Goal: Information Seeking & Learning: Find specific page/section

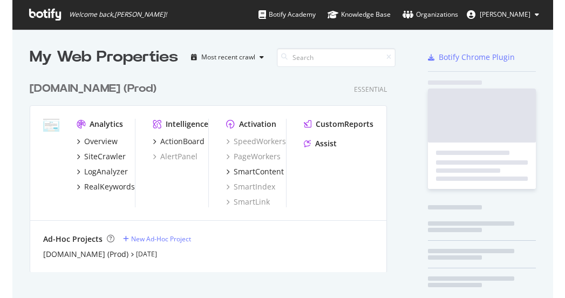
scroll to position [289, 524]
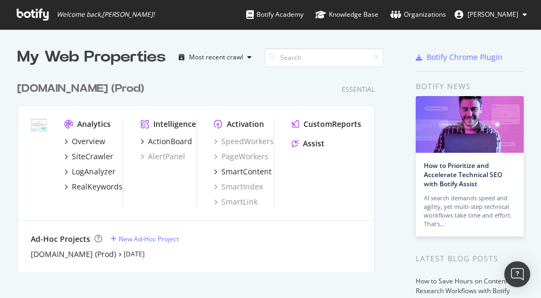
click at [186, 82] on div "[DOMAIN_NAME] (Prod) Essential" at bounding box center [196, 89] width 358 height 16
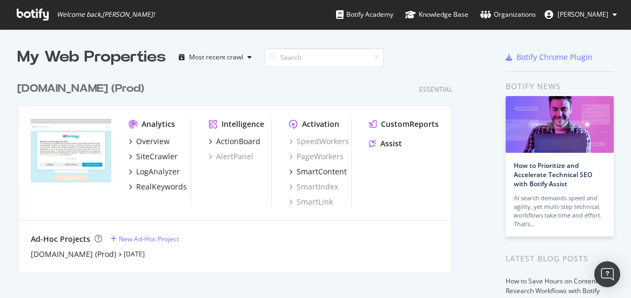
scroll to position [0, 0]
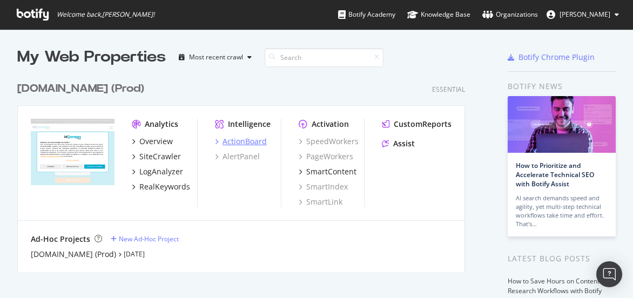
click at [243, 141] on div "ActionBoard" at bounding box center [245, 141] width 44 height 11
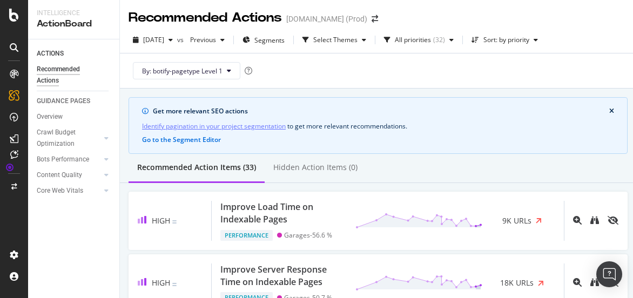
click at [12, 47] on icon at bounding box center [14, 47] width 9 height 9
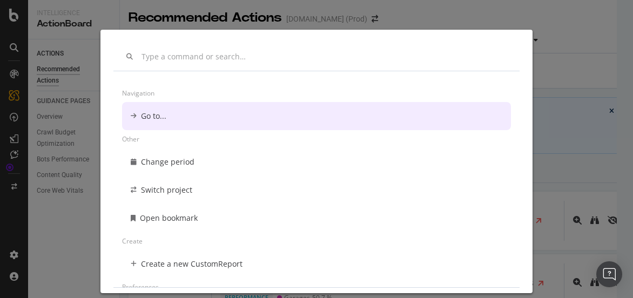
drag, startPoint x: 574, startPoint y: 69, endPoint x: 561, endPoint y: 83, distance: 19.5
click at [541, 68] on div "Navigation Go to... Other Change period Switch project Open bookmark Create Cre…" at bounding box center [316, 149] width 633 height 298
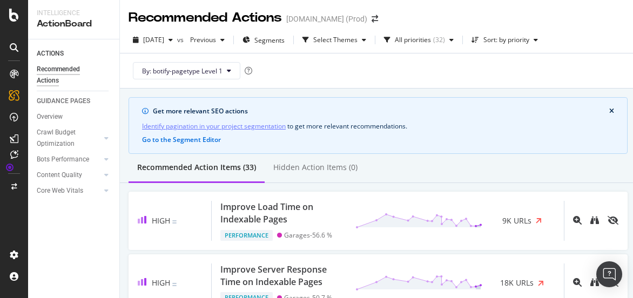
click at [364, 68] on div "By: botify-pagetype Level 1" at bounding box center [378, 70] width 499 height 35
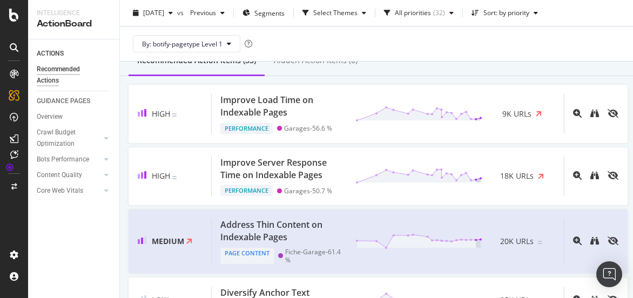
scroll to position [108, 0]
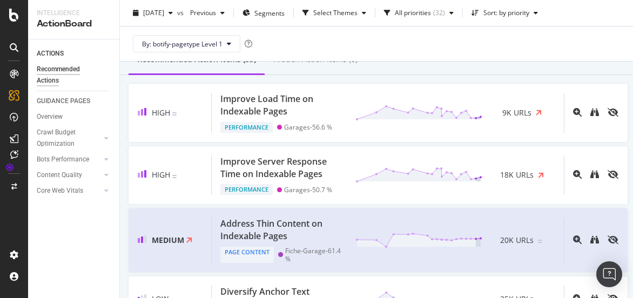
click at [353, 39] on div "By: botify-pagetype Level 1" at bounding box center [378, 43] width 499 height 35
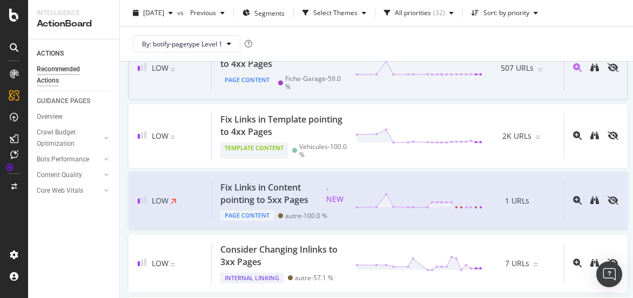
scroll to position [1458, 0]
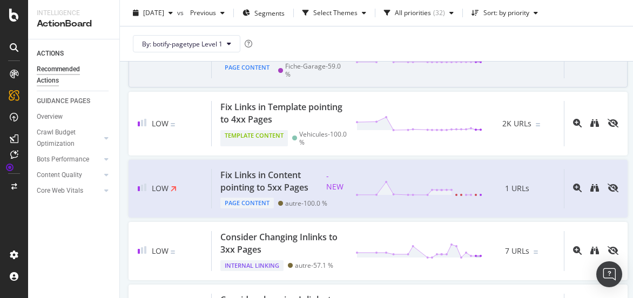
click at [294, 58] on div "Fix Links in Content pointing to 4xx Pages" at bounding box center [281, 45] width 122 height 25
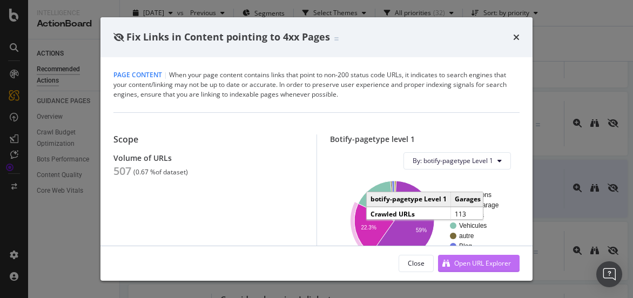
click at [480, 261] on div "Open URL Explorer" at bounding box center [482, 263] width 57 height 9
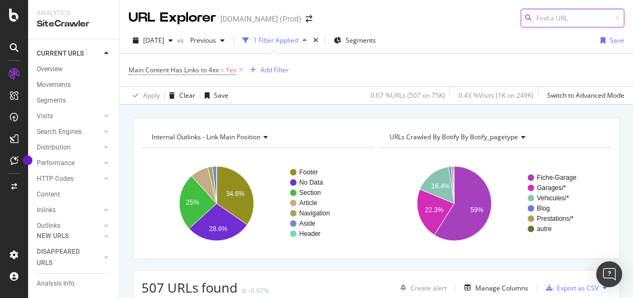
paste input "https://www.idgarages.com/conseils-automobilistes"
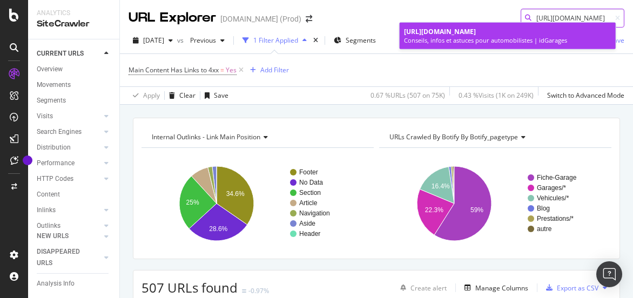
type input "https://www.idgarages.com/conseils-automobilistes"
click at [476, 30] on span "https://www.idgarages.com/conseils-automobilistes" at bounding box center [440, 31] width 72 height 9
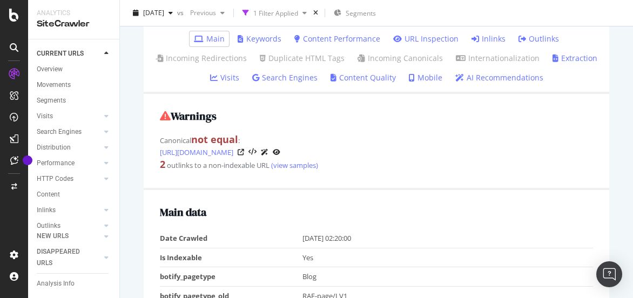
scroll to position [216, 0]
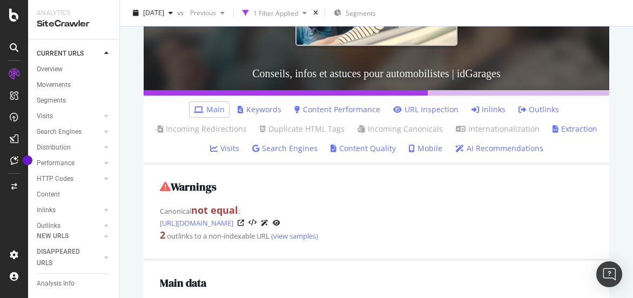
click at [474, 109] on link "Inlinks" at bounding box center [488, 109] width 34 height 11
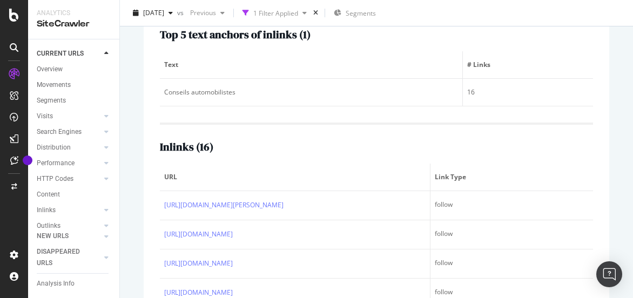
scroll to position [422, 0]
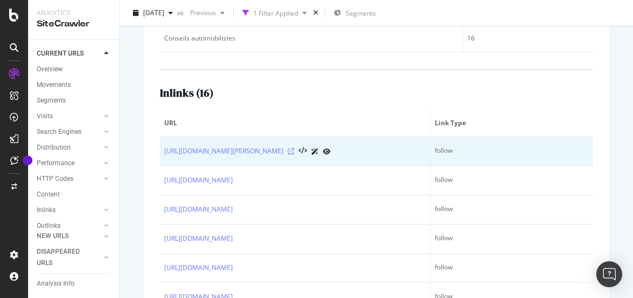
click at [294, 154] on icon at bounding box center [291, 151] width 6 height 6
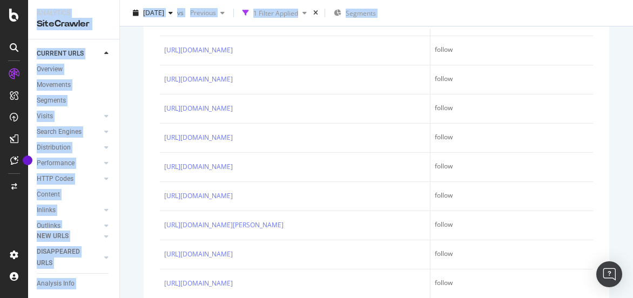
scroll to position [530, 0]
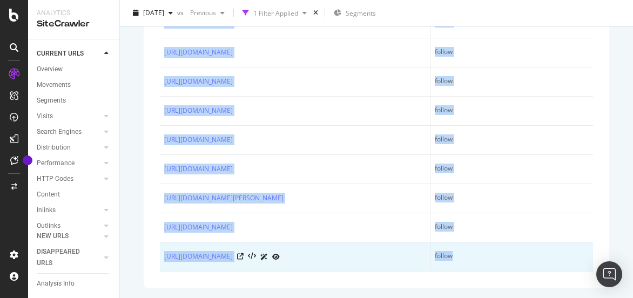
drag, startPoint x: 154, startPoint y: 196, endPoint x: 457, endPoint y: 247, distance: 306.7
click at [457, 247] on div "Top 5 text anchors of inlinks ( 1 ) Text # Links Conseils automobilistes 16 Inl…" at bounding box center [377, 68] width 466 height 437
copy table "URL Link Type https://www.idgarages.com/fr-fr/conseils-automobilistes/guide-car…"
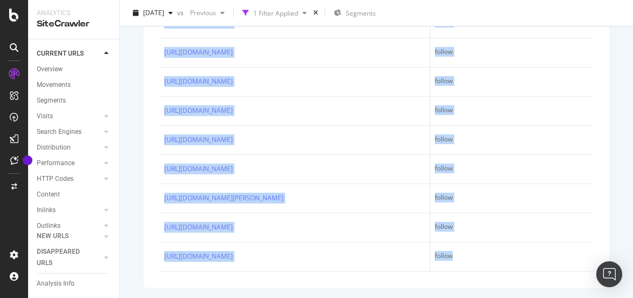
click at [145, 78] on div "Top 5 text anchors of inlinks ( 1 ) Text # Links Conseils automobilistes 16 Inl…" at bounding box center [377, 68] width 466 height 437
